Goal: Register for event/course

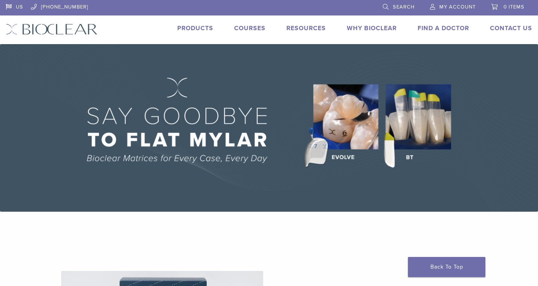
click at [254, 29] on link "Courses" at bounding box center [249, 28] width 31 height 8
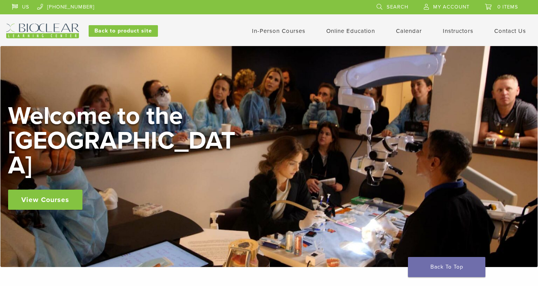
click at [284, 29] on link "In-Person Courses" at bounding box center [278, 31] width 53 height 7
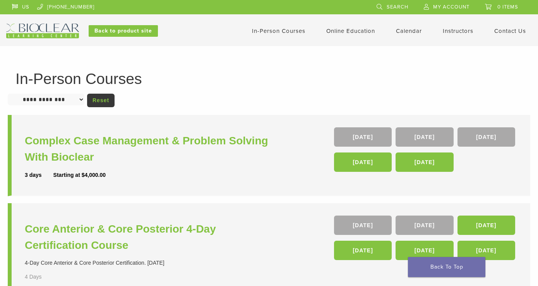
click at [273, 32] on link "In-Person Courses" at bounding box center [278, 31] width 53 height 7
click at [340, 31] on link "Online Education" at bounding box center [351, 31] width 49 height 7
click at [340, 44] on link "Interactive" at bounding box center [351, 44] width 47 height 17
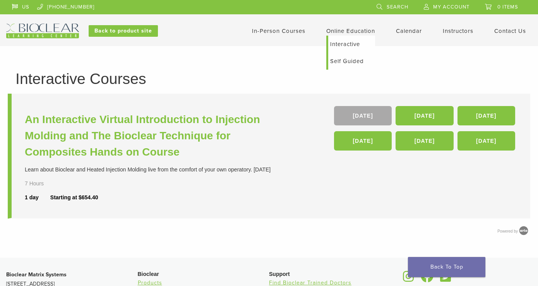
click at [342, 44] on link "Interactive" at bounding box center [351, 44] width 47 height 17
